Goal: Navigation & Orientation: Find specific page/section

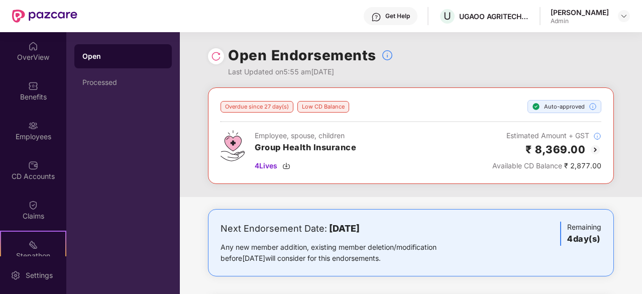
scroll to position [65, 0]
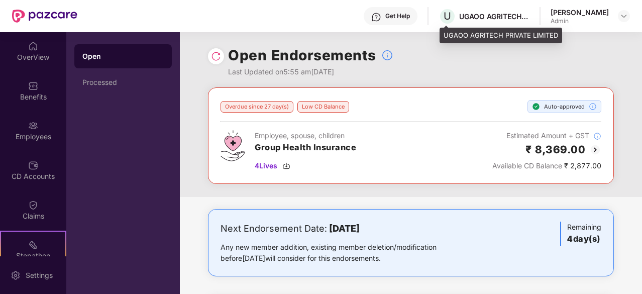
click at [488, 21] on div "U UGAOO AGRITECH PRIVATE LIMITED" at bounding box center [484, 17] width 91 height 18
click at [445, 18] on span "U" at bounding box center [448, 16] width 8 height 12
click at [453, 16] on span "U" at bounding box center [448, 17] width 18 height 18
click at [448, 19] on span "U" at bounding box center [448, 16] width 8 height 12
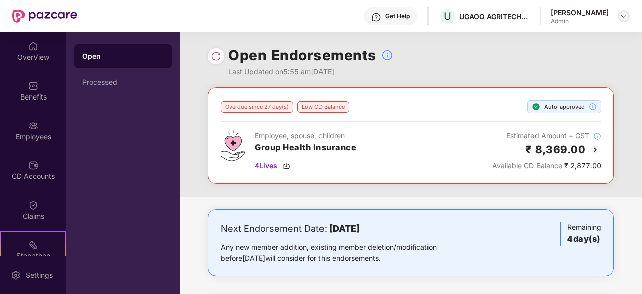
click at [625, 16] on img at bounding box center [624, 16] width 8 height 8
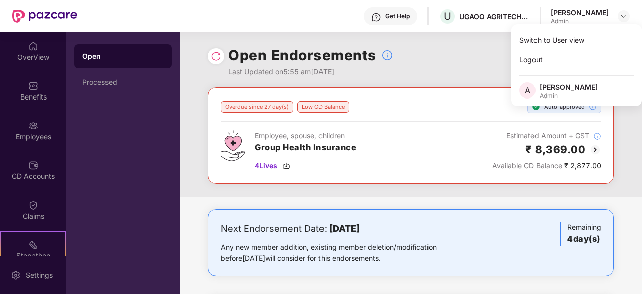
click at [382, 10] on div "Get Help" at bounding box center [391, 16] width 54 height 18
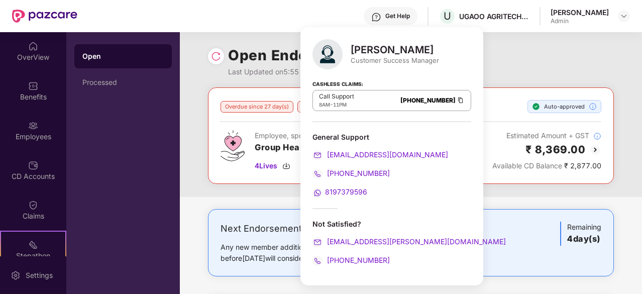
click at [381, 16] on img at bounding box center [376, 17] width 10 height 10
